Goal: Communication & Community: Share content

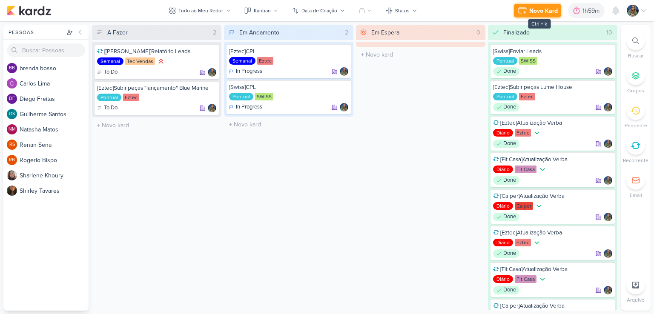
click at [522, 10] on icon at bounding box center [523, 11] width 10 height 10
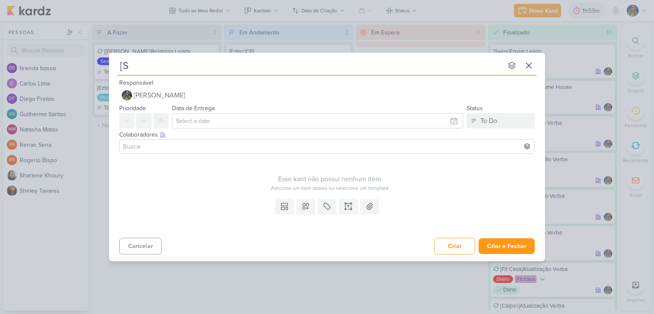
type input "[Sw"
type input "[Swiss"
type input "[Swiss]C"
type input "[Swiss]Confer"
type input "[Swiss]Conferênci"
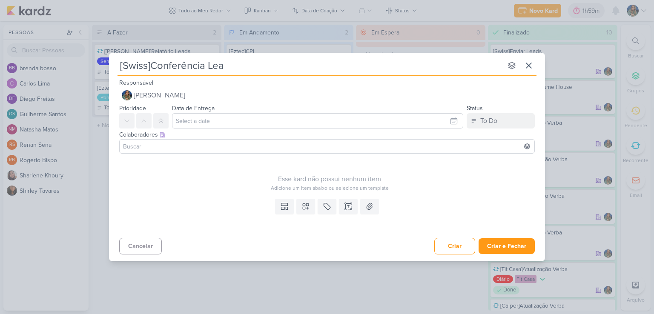
type input "[Swiss]Conferência Lead"
type input "[Swiss]Conferência Leads"
click at [311, 203] on button at bounding box center [306, 206] width 19 height 15
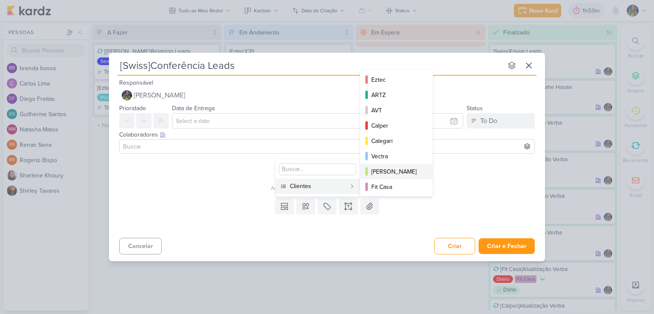
scroll to position [123, 0]
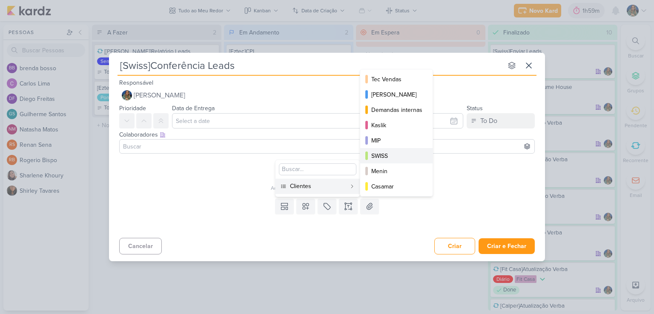
click at [378, 149] on button "SWISS" at bounding box center [396, 155] width 72 height 15
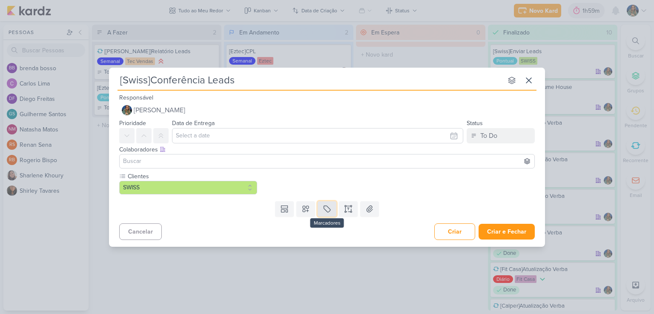
click at [324, 210] on icon at bounding box center [327, 209] width 9 height 9
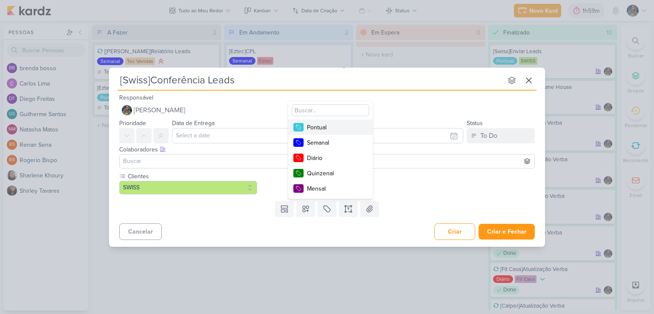
click at [340, 129] on div "Pontual" at bounding box center [334, 127] width 55 height 9
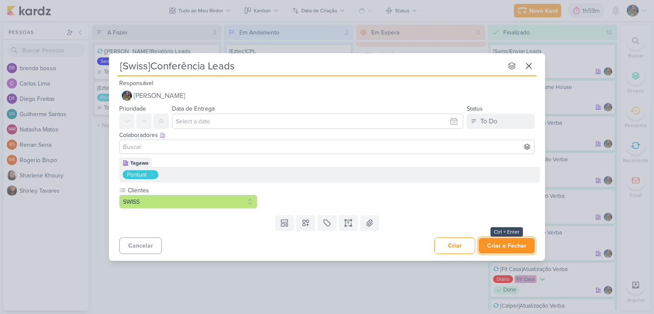
click at [506, 249] on button "Criar e Fechar" at bounding box center [507, 246] width 56 height 16
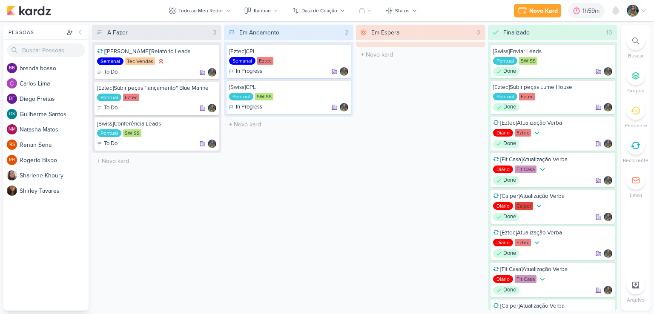
click at [208, 107] on img at bounding box center [212, 108] width 9 height 9
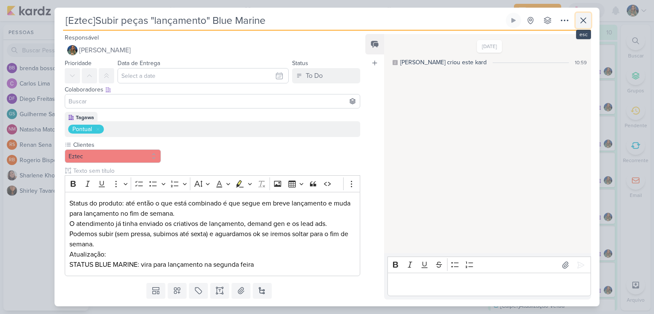
click at [588, 19] on icon at bounding box center [584, 20] width 10 height 10
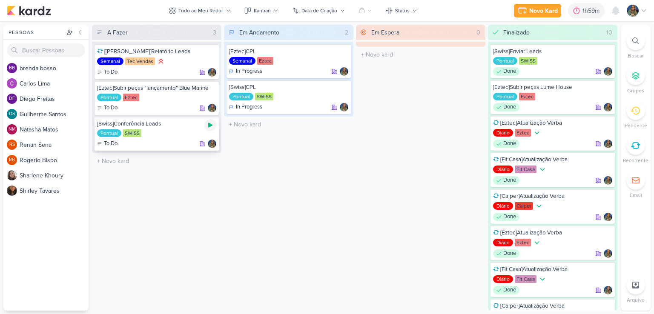
click at [209, 125] on icon at bounding box center [210, 125] width 4 height 5
click at [523, 11] on div "Novo Kard" at bounding box center [530, 10] width 29 height 9
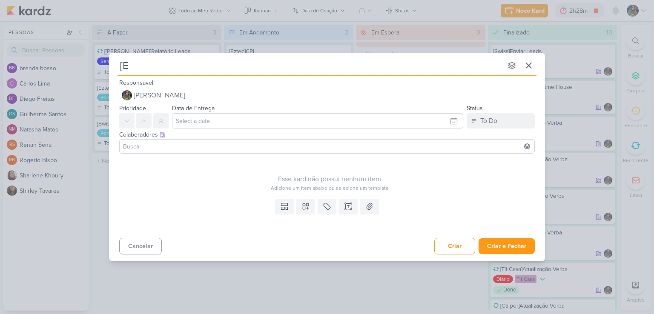
type input "[Ez"
type input "[Eztec"
type input "[Eztec]"
click at [353, 208] on button at bounding box center [348, 206] width 19 height 15
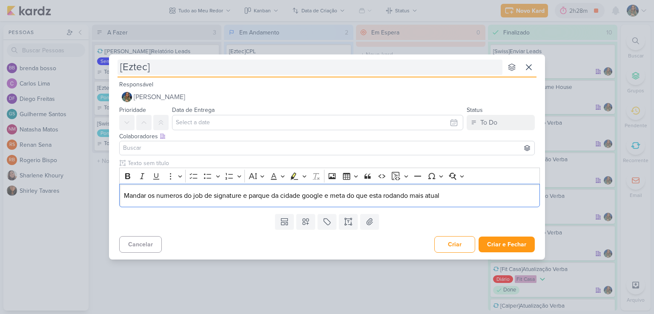
click at [178, 67] on input "[Eztec]" at bounding box center [310, 67] width 385 height 15
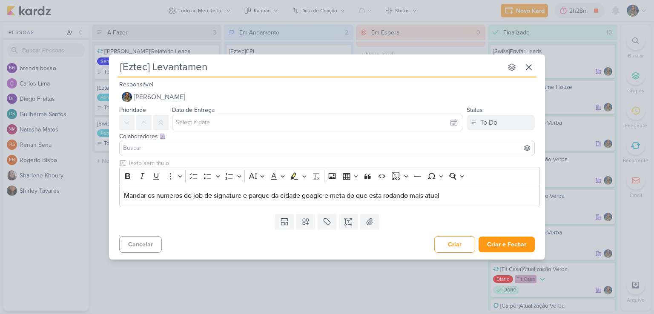
type input "[Eztec] Levantament"
type input "[Eztec] Levantamento"
type input "[Eztec] Levantamento J"
type input "[Eztec] Levantamento Jobs"
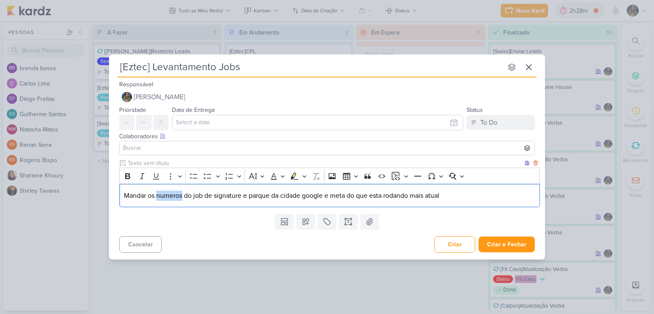
drag, startPoint x: 172, startPoint y: 198, endPoint x: 206, endPoint y: 34, distance: 167.5
click at [204, 32] on div "[Eztec] Levantamento Jobs nenhum grupo disponível esc Responsável [PERSON_NAME]…" at bounding box center [327, 157] width 654 height 314
click at [216, 197] on p "Mandar os números do job de signature e parque da cidade google e meta do que e…" at bounding box center [330, 196] width 412 height 10
click at [255, 196] on p "Mandar os números do job de Signature e parque da cidade google e meta do que e…" at bounding box center [330, 196] width 412 height 10
click at [286, 197] on p "Mandar os números do job de Signature e Parque da cidade google e meta do que e…" at bounding box center [330, 196] width 412 height 10
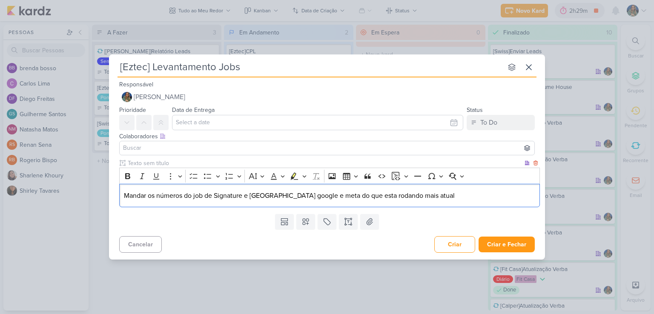
click at [310, 195] on p "Mandar os números do job de Signature e [GEOGRAPHIC_DATA] google e meta do que …" at bounding box center [330, 196] width 412 height 10
click at [343, 197] on p "Mandar os números do job de Signature e [GEOGRAPHIC_DATA] Google e meta do que …" at bounding box center [330, 196] width 412 height 10
click at [304, 224] on icon at bounding box center [306, 222] width 9 height 9
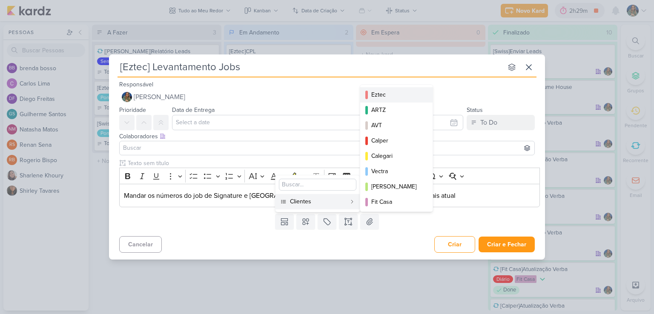
click at [377, 94] on div "Eztec" at bounding box center [396, 94] width 51 height 9
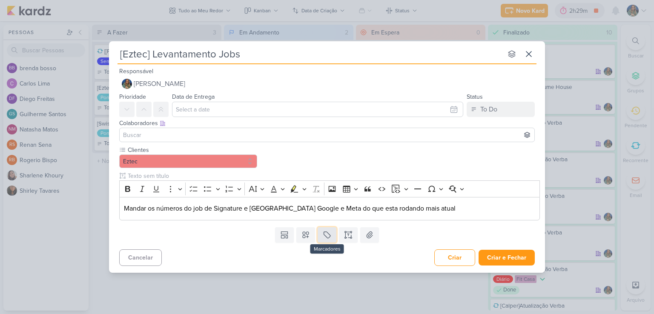
click at [325, 233] on icon at bounding box center [327, 235] width 9 height 9
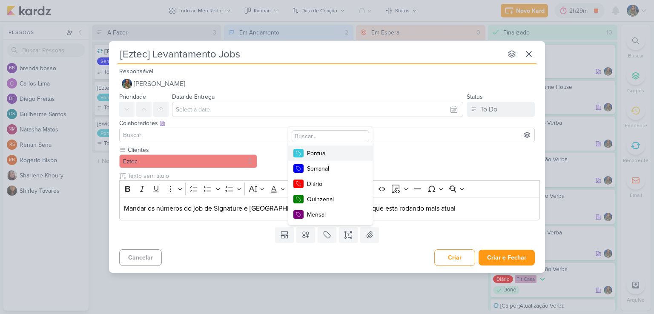
click at [321, 154] on div "Pontual" at bounding box center [334, 153] width 55 height 9
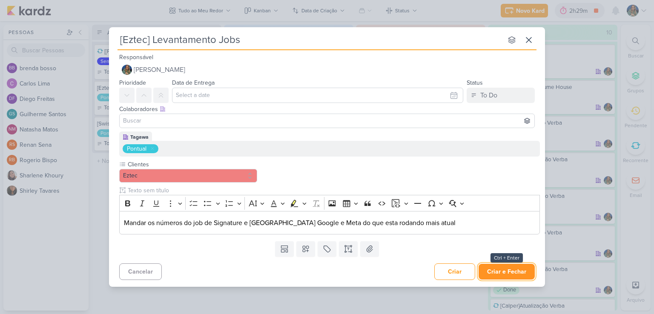
click at [501, 271] on button "Criar e Fechar" at bounding box center [507, 272] width 56 height 16
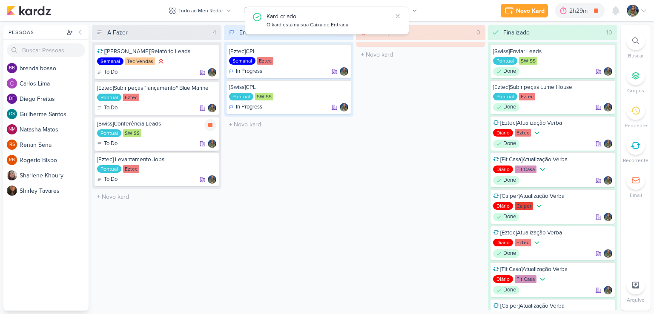
click at [211, 125] on icon at bounding box center [210, 125] width 4 height 4
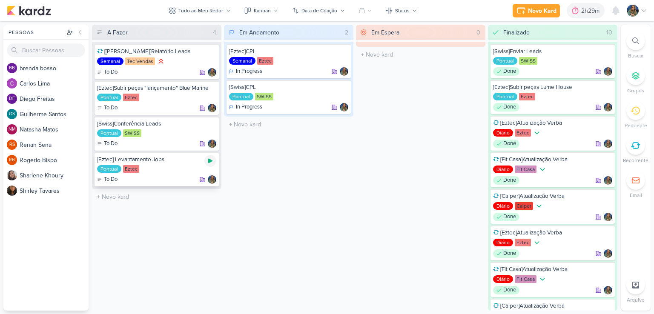
click at [208, 161] on icon at bounding box center [210, 161] width 4 height 5
click at [180, 162] on div "[Eztec] Levantamento Jobs" at bounding box center [156, 160] width 119 height 8
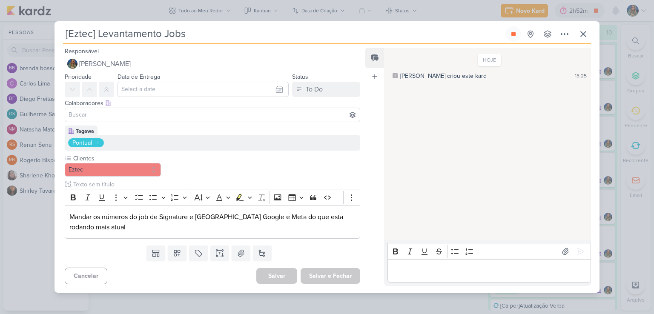
click at [513, 42] on div "[Eztec] Levantamento Jobs Criado por mim nenhum grupo disponível" at bounding box center [327, 35] width 528 height 18
click at [513, 36] on icon at bounding box center [513, 34] width 7 height 7
